Goal: Obtain resource: Obtain resource

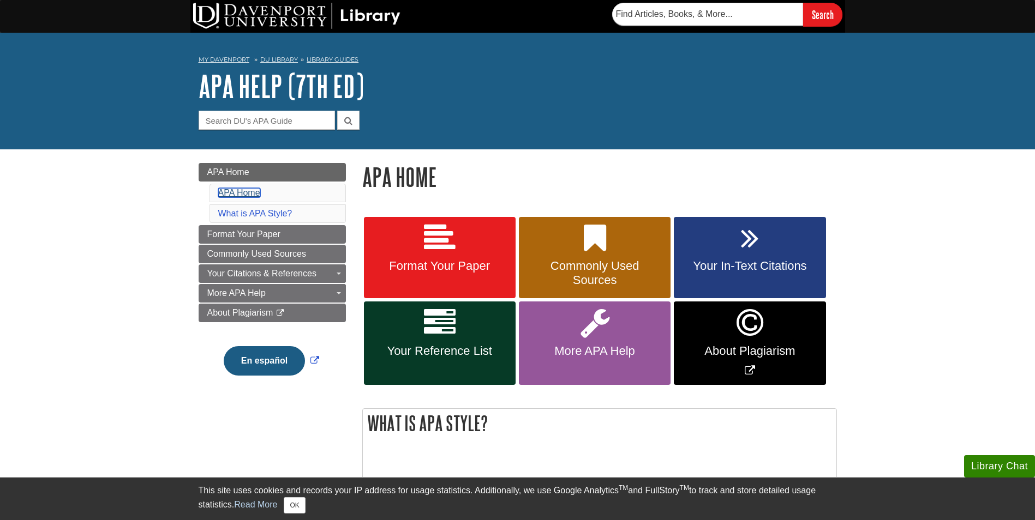
click at [248, 193] on link "APA Home" at bounding box center [239, 192] width 42 height 9
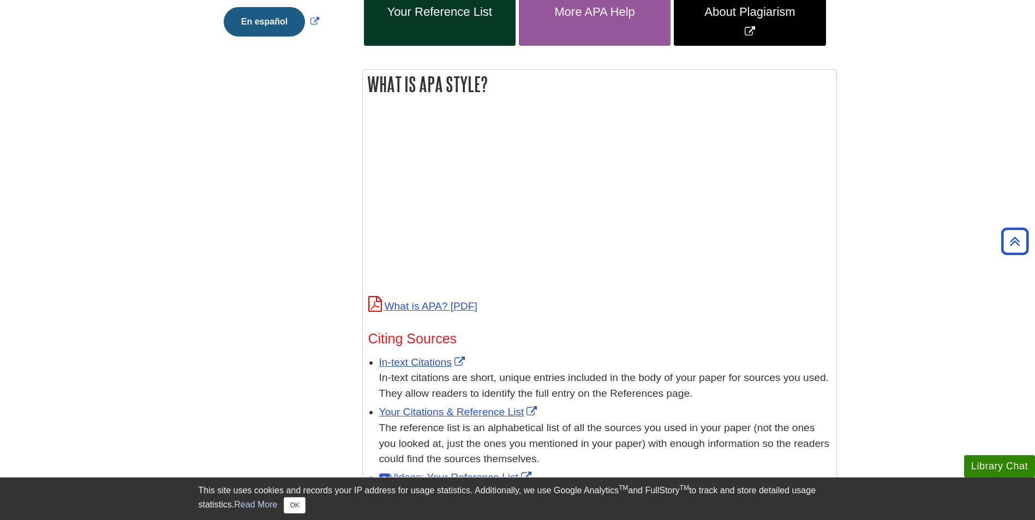
scroll to position [364, 0]
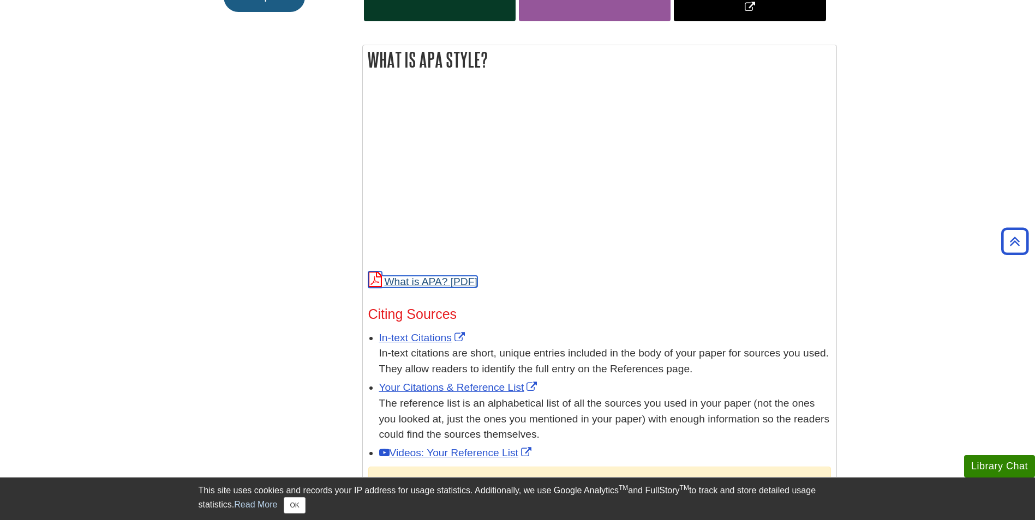
click at [443, 284] on link "What is APA?" at bounding box center [422, 281] width 109 height 11
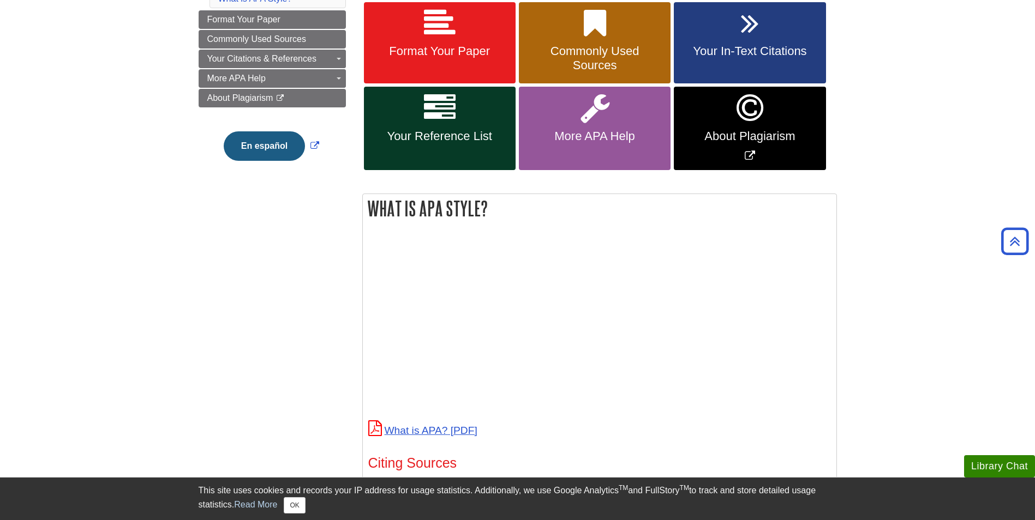
scroll to position [0, 0]
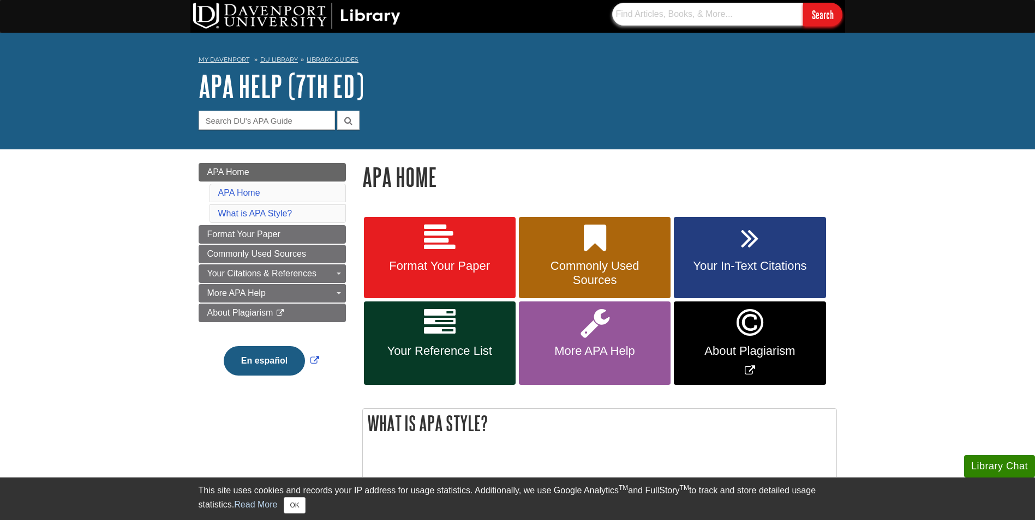
click at [697, 21] on input "text" at bounding box center [707, 14] width 191 height 23
type input "APA checklist"
click at [803, 3] on input "Search" at bounding box center [822, 14] width 39 height 23
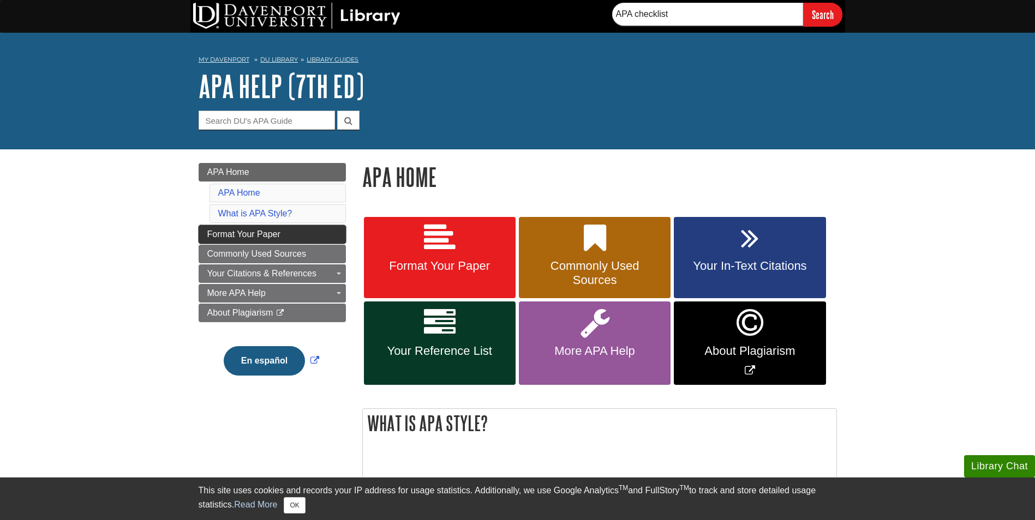
click at [286, 232] on link "Format Your Paper" at bounding box center [272, 234] width 147 height 19
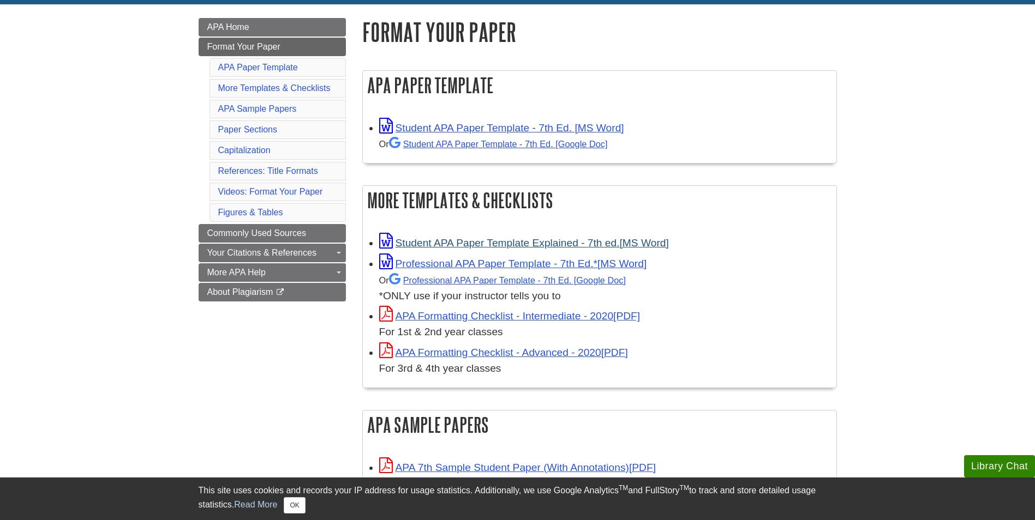
scroll to position [146, 0]
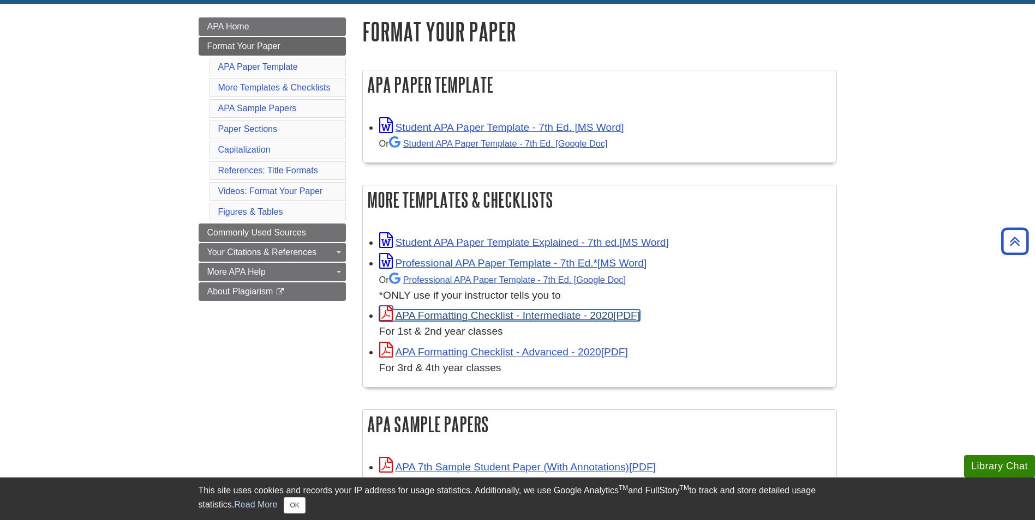
click at [479, 313] on link "APA Formatting Checklist - Intermediate - 2020" at bounding box center [509, 315] width 261 height 11
